Goal: Information Seeking & Learning: Learn about a topic

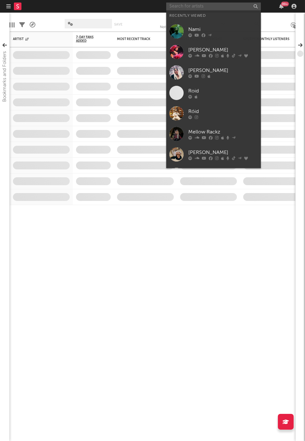
click at [171, 9] on input "text" at bounding box center [213, 7] width 95 height 8
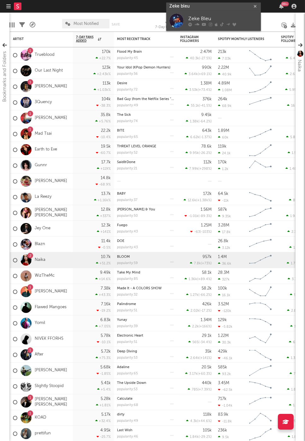
type input "Zeke bleu"
click at [186, 15] on link "Zeke Bleu" at bounding box center [213, 20] width 95 height 21
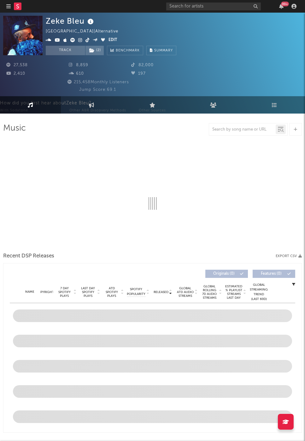
select select "6m"
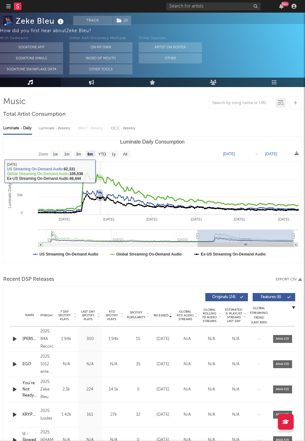
scroll to position [26, 0]
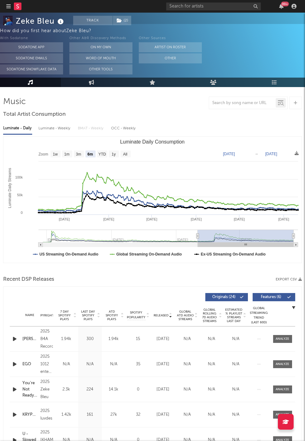
click at [14, 364] on icon "button" at bounding box center [14, 364] width 7 height 8
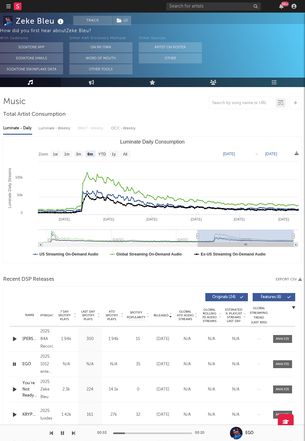
click at [144, 432] on div "00:03 00:20" at bounding box center [152, 433] width 110 height 16
click at [152, 435] on div "00:03 00:20" at bounding box center [152, 433] width 110 height 16
click at [152, 434] on div at bounding box center [152, 433] width 79 height 2
click at [157, 432] on div "00:10 00:20" at bounding box center [152, 433] width 110 height 16
click at [169, 432] on div "00:10 00:20" at bounding box center [152, 433] width 110 height 16
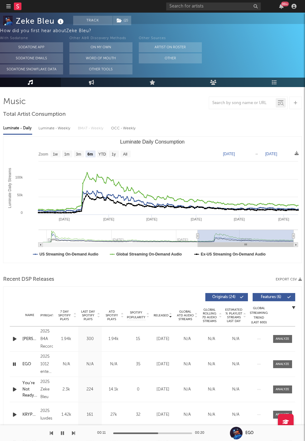
click at [171, 432] on div "00:11 00:20" at bounding box center [152, 433] width 110 height 16
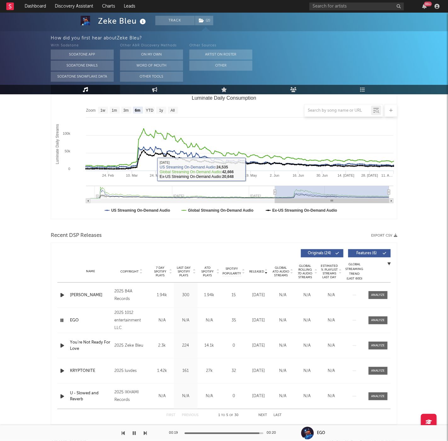
scroll to position [131, 0]
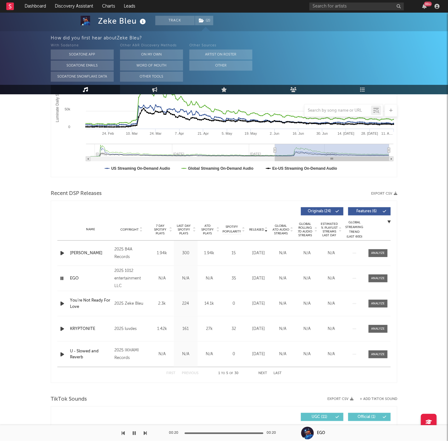
click at [305, 283] on div "Name EGO Copyright 2025 1012 entertainment LLC Label Rebellion Records Album Na…" at bounding box center [224, 278] width 334 height 25
click at [305, 278] on div at bounding box center [379, 278] width 14 height 5
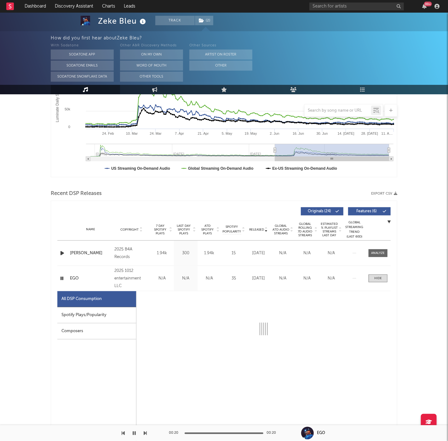
select select "1w"
click at [305, 274] on span at bounding box center [378, 278] width 19 height 8
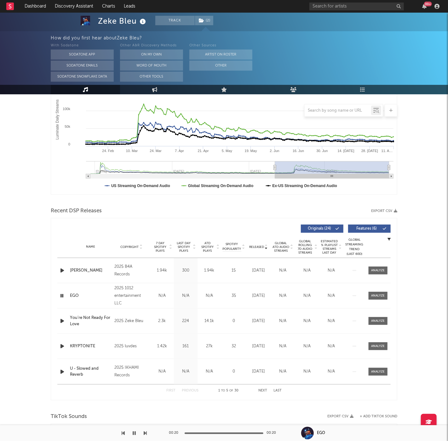
scroll to position [119, 0]
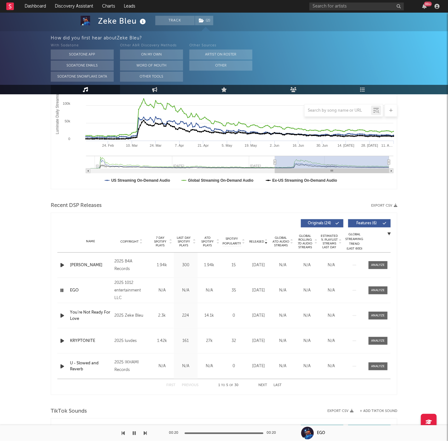
click at [260, 241] on span "Released" at bounding box center [256, 242] width 15 height 4
click at [259, 241] on span "Released" at bounding box center [256, 242] width 15 height 4
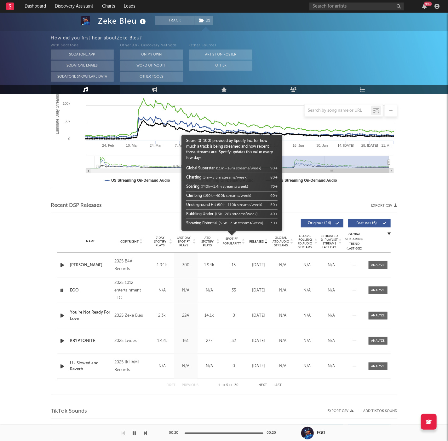
click at [207, 240] on span "ATD Spotify Plays" at bounding box center [207, 241] width 17 height 11
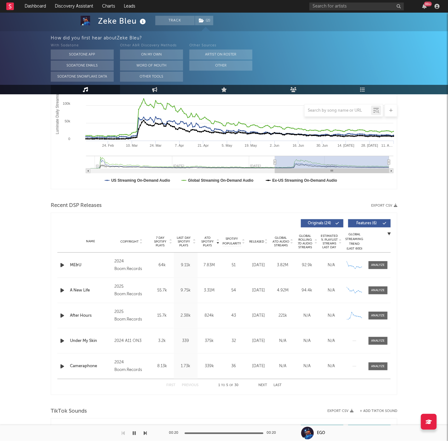
click at [61, 266] on icon "button" at bounding box center [62, 265] width 7 height 8
click at [305, 263] on div at bounding box center [379, 265] width 14 height 5
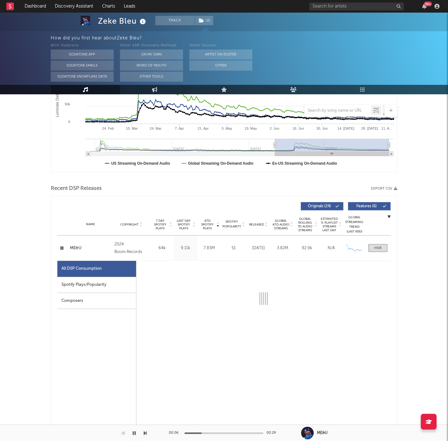
select select "6m"
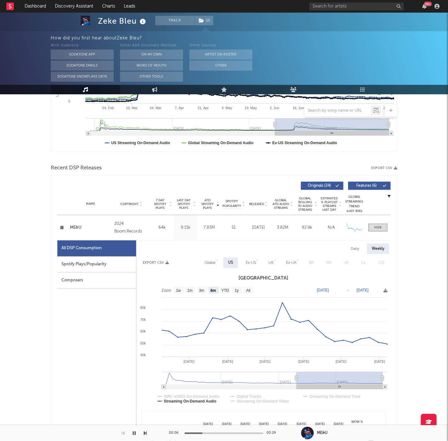
scroll to position [167, 0]
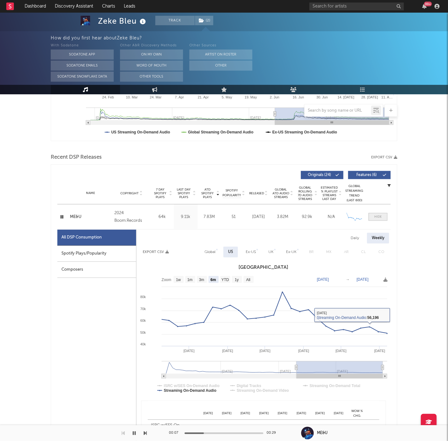
click at [305, 217] on span at bounding box center [378, 217] width 19 height 8
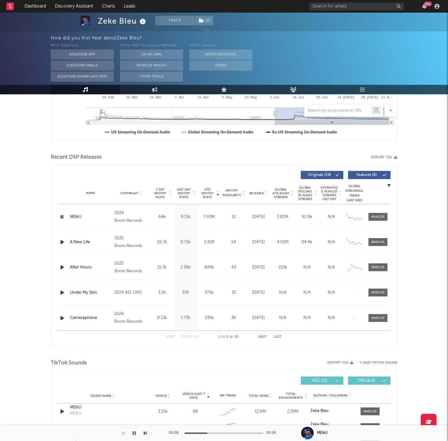
click at [63, 243] on icon "button" at bounding box center [62, 242] width 7 height 8
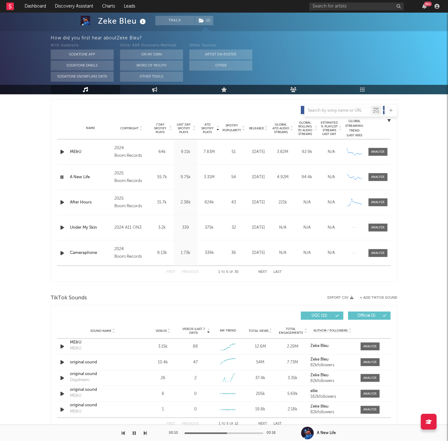
scroll to position [224, 0]
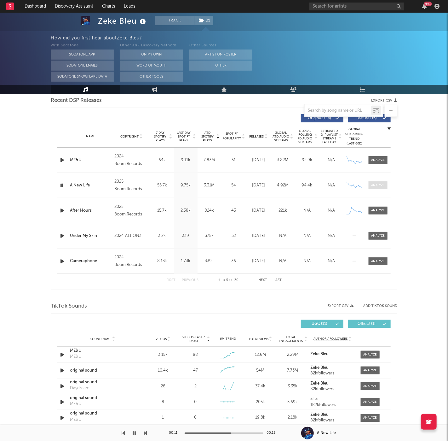
click at [305, 186] on div at bounding box center [379, 185] width 14 height 5
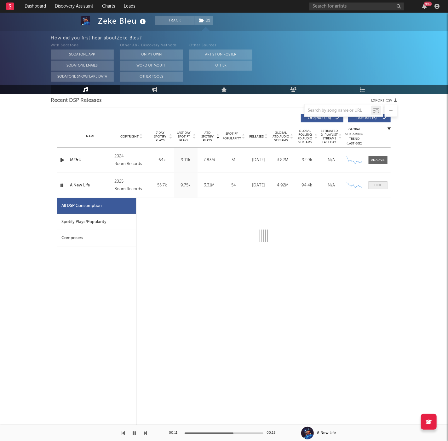
select select "1w"
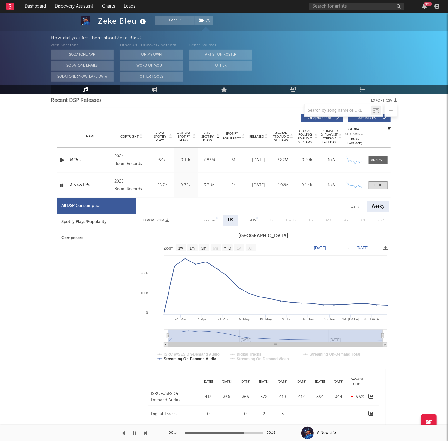
click at [61, 182] on icon "button" at bounding box center [62, 185] width 6 height 8
click at [305, 177] on div "Name A New Life Copyright 2025 Boom.Records Label Boom.Records Album Names Befo…" at bounding box center [224, 185] width 334 height 25
click at [305, 191] on div "Name A New Life Copyright 2025 Boom.Records Label Boom.Records Album Names Befo…" at bounding box center [224, 185] width 334 height 25
click at [305, 188] on span at bounding box center [378, 185] width 19 height 8
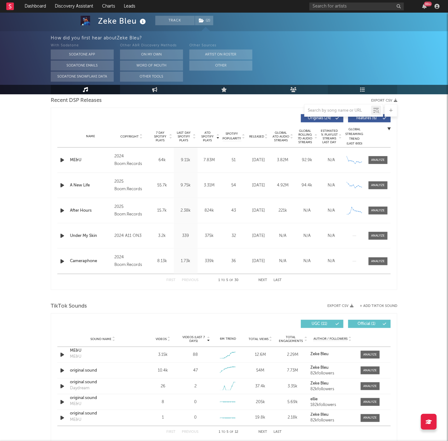
click at [305, 91] on link "Playlists/Charts" at bounding box center [362, 89] width 69 height 9
